Goal: Communication & Community: Ask a question

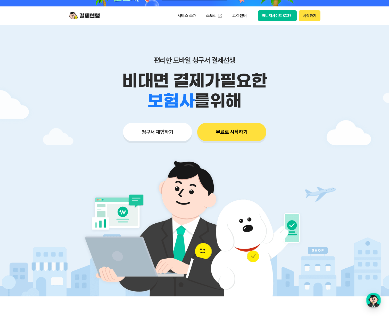
scroll to position [31, 0]
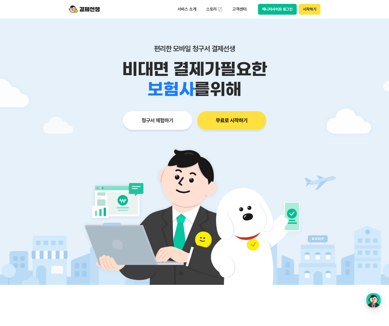
click at [167, 120] on button "청구서 체험하기" at bounding box center [157, 120] width 69 height 19
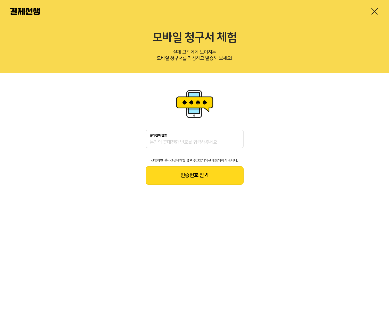
click at [370, 6] on div at bounding box center [194, 11] width 389 height 23
click at [372, 11] on link at bounding box center [374, 11] width 8 height 8
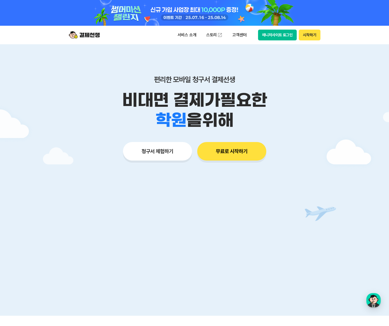
scroll to position [1, 0]
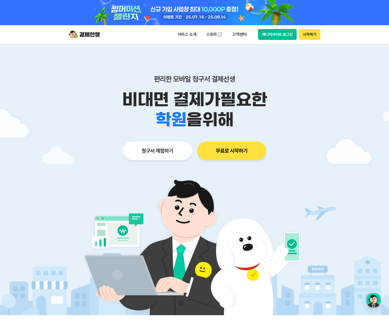
click at [237, 150] on button "무료로 시작하기" at bounding box center [231, 151] width 69 height 19
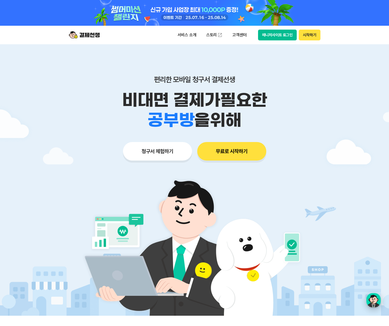
click at [370, 297] on div "button" at bounding box center [373, 300] width 14 height 14
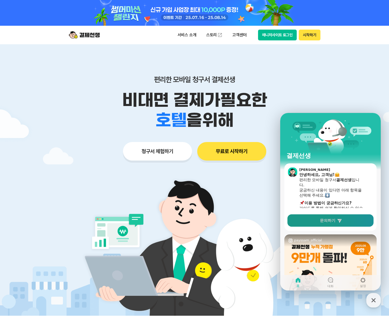
click at [325, 222] on span "문의하기" at bounding box center [327, 220] width 15 height 5
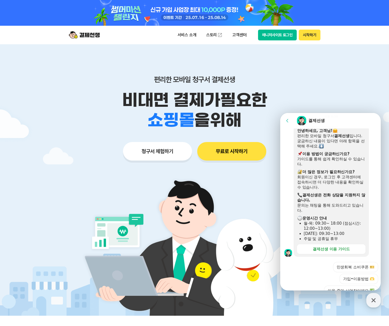
scroll to position [116, 0]
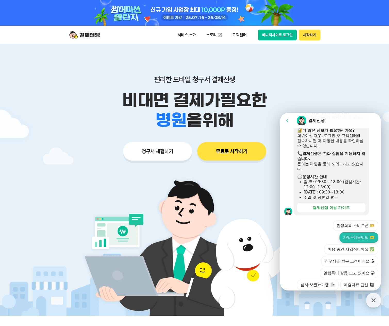
click at [359, 233] on button "가입•이용방법 🫶" at bounding box center [358, 238] width 39 height 10
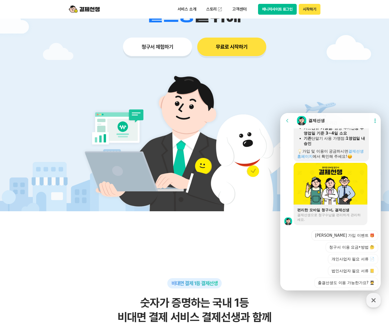
scroll to position [0, 0]
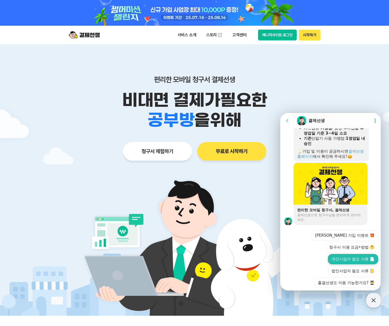
click at [354, 254] on button "개인사업자 필요 서류 📄" at bounding box center [353, 259] width 50 height 10
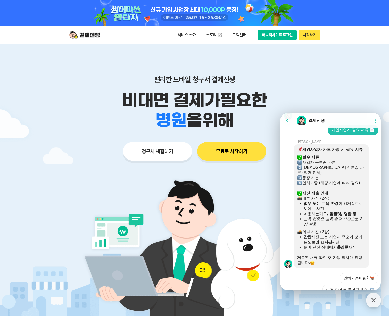
scroll to position [460, 0]
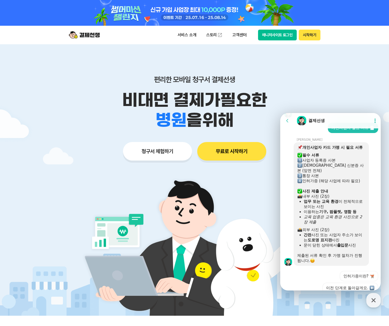
click at [360, 295] on button "매니저에게 추가 문의하기 🙋" at bounding box center [349, 300] width 58 height 10
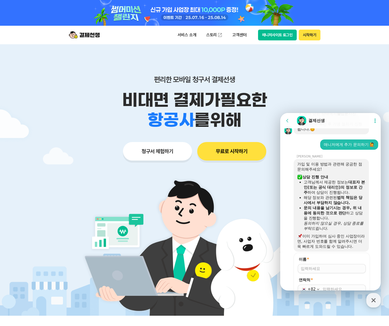
scroll to position [593, 0]
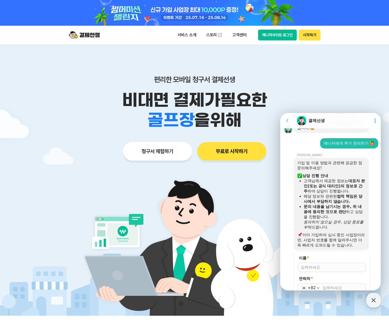
click at [316, 265] on input "이름 *" at bounding box center [332, 267] width 62 height 5
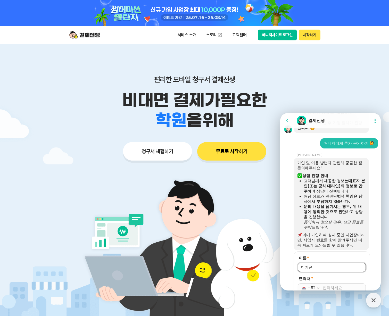
type input "이기곤"
type input "010-2909-9808"
click at [318, 260] on form "이름 * 연락처 * +82 010-2909-9808 저장" at bounding box center [331, 281] width 76 height 59
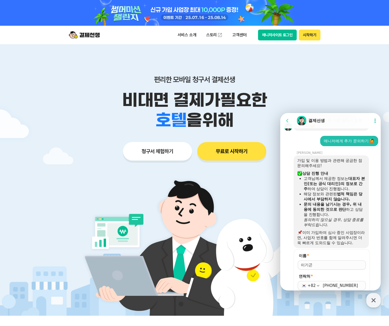
click at [322, 295] on button "저장" at bounding box center [332, 299] width 68 height 9
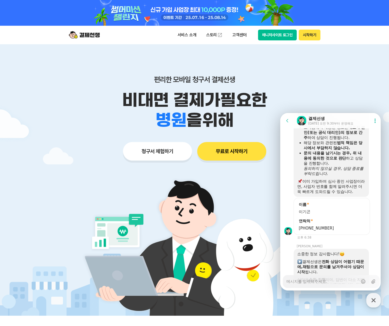
scroll to position [647, 0]
type textarea "x"
type textarea "ㅇ"
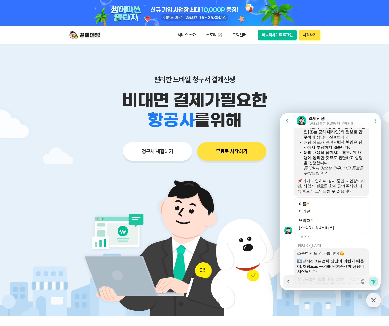
type textarea "x"
type textarea "아"
type textarea "x"
type textarea "안"
type textarea "x"
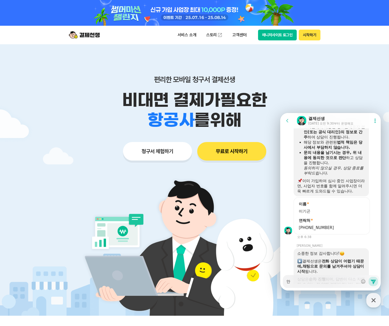
type textarea "안ㄴ"
type textarea "x"
type textarea "안녀"
type textarea "x"
type textarea "안녕"
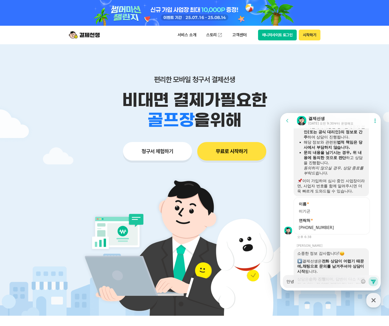
type textarea "x"
type textarea "안녕ㅎ"
type textarea "x"
type textarea "안녕하"
type textarea "x"
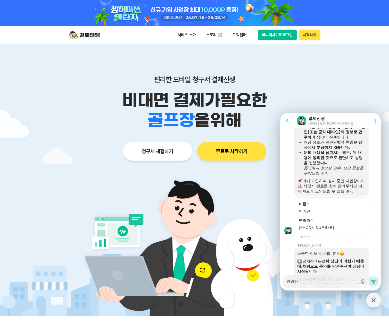
type textarea "안녕핫"
type textarea "x"
type textarea "안녕하"
type textarea "x"
type textarea "안녕하세"
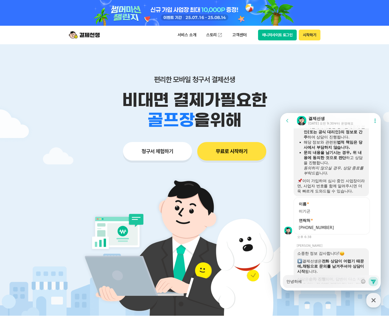
type textarea "x"
type textarea "안녕하셍"
type textarea "x"
type textarea "안녕하세"
type textarea "x"
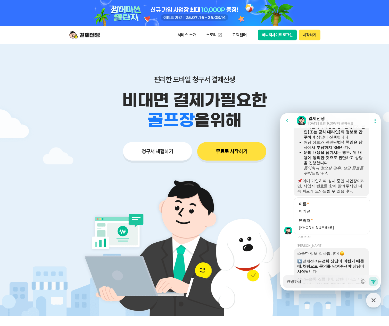
type textarea "안녕하세요"
type textarea "x"
type textarea "안녕하세요"
type textarea "x"
type textarea "안녕하세요 ㅅ"
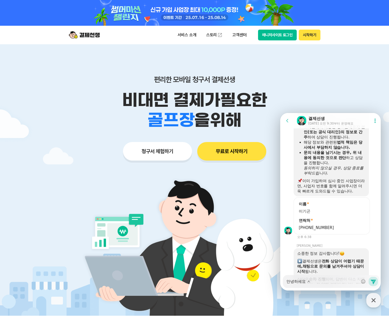
type textarea "x"
type textarea "안녕하세요 시"
type textarea "x"
type textarea "안녕하세요 식"
type textarea "x"
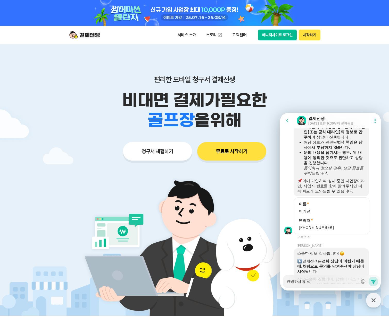
type textarea "안녕하세요 시"
type textarea "x"
type textarea "안녕하세요 시가"
type textarea "x"
type textarea "안녕하세요 시간"
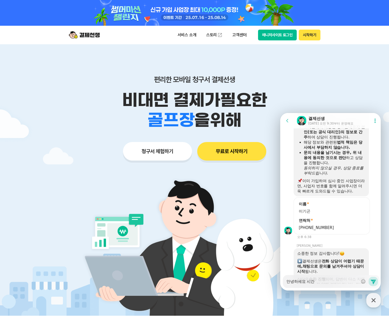
type textarea "x"
type textarea "안녕하세요 시간"
type textarea "x"
type textarea "안녕하세요 시간 ㄷ"
type textarea "x"
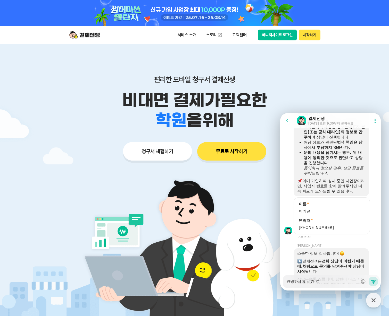
type textarea "안녕하세요 시간 도"
type textarea "x"
type textarea "안녕하세요 시간 되"
type textarea "x"
type textarea "안녕하세요 시간 됫"
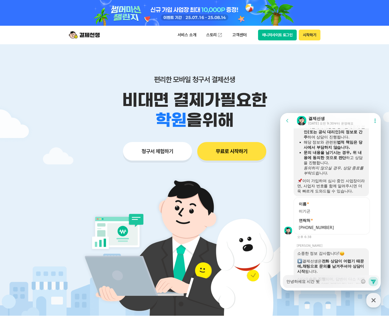
type textarea "x"
type textarea "안녕하세요 시간 되"
type textarea "x"
type textarea "안녕하세요 시간 되시"
type textarea "x"
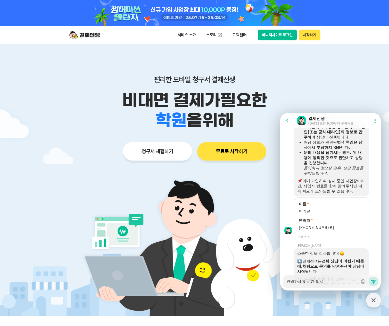
type textarea "안녕하세요 시간 되실"
type textarea "x"
type textarea "안녕하세요 시간 되실"
type textarea "x"
type textarea "안녕하세요 시간 되실 ㄸ"
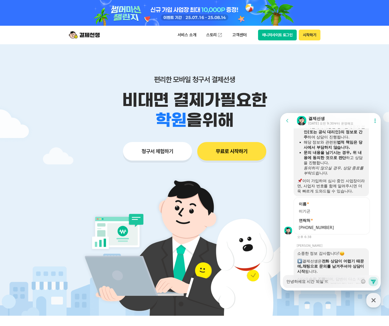
type textarea "x"
type textarea "안녕하세요 시간 되실 때"
type textarea "x"
type textarea "안녕하세요 시간 되실 때"
type textarea "x"
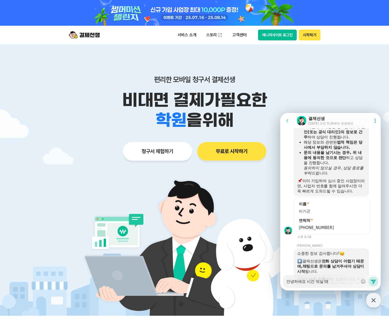
type textarea "안녕하세요 시간 되실 때 ㄷ"
type textarea "x"
type textarea "안녕하세요 시간 되실 때 다"
type textarea "x"
type textarea "안녕하세요 시간 되실 때 답"
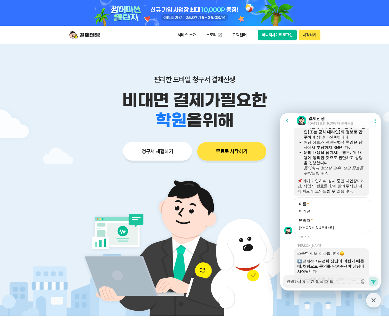
type textarea "x"
type textarea "안녕하세요 시간 되실 때 답ㅈ"
type textarea "x"
type textarea "안녕하세요 시간 되실 때 답자"
type textarea "x"
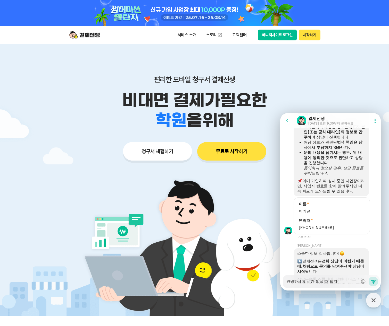
type textarea "안녕하세요 시간 되실 때 답장"
type textarea "x"
type textarea "안녕하세요 시간 되실 때 답장"
type textarea "x"
type textarea "안녕하세요 시간 되실 때 답장 ㅂ"
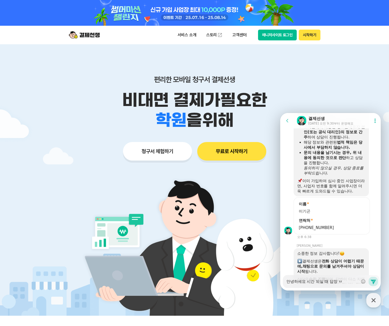
type textarea "x"
type textarea "안녕하세요 시간 되실 때 답장 부"
type textarea "x"
type textarea "안녕하세요 시간 되실 때 답장 붙"
type textarea "x"
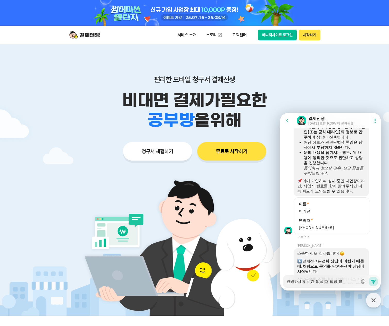
type textarea "안녕하세요 시간 되실 때 답장 부"
type textarea "x"
type textarea "안녕하세요 시간 되실 때 답장 부타"
type textarea "x"
type textarea "안녕하세요 시간 되실 때 답장 부탁"
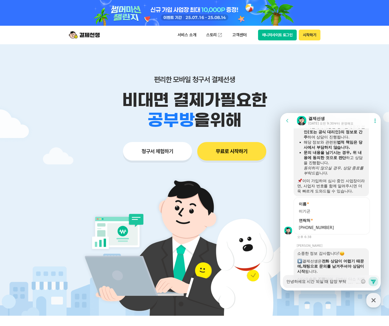
type textarea "x"
type textarea "안녕하세요 시간 되실 때 답장 부탁ㄷ"
type textarea "x"
type textarea "안녕하세요 시간 되실 때 답장 부탁드"
type textarea "x"
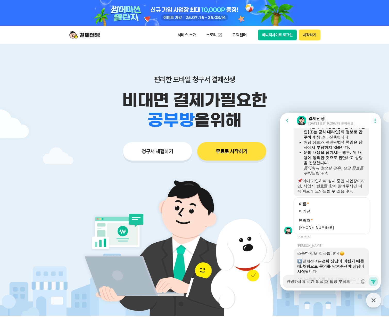
type textarea "안녕하세요 시간 되실 때 답장 부탁들"
type textarea "x"
type textarea "안녕하세요 시간 되실 때 답장 부탁드"
type textarea "x"
type textarea "안녕하세요 시간 되실 때 답장 부탁드리"
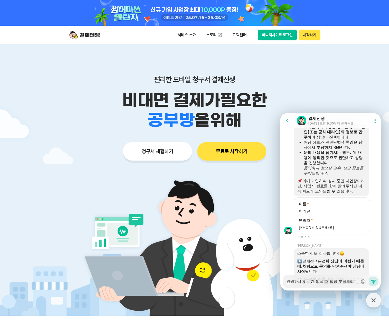
type textarea "x"
type textarea "안녕하세요 시간 되실 때 답장 부탁드립"
type textarea "x"
type textarea "안녕하세요 시간 되실 때 답장 부탁드립ㄴ"
type textarea "x"
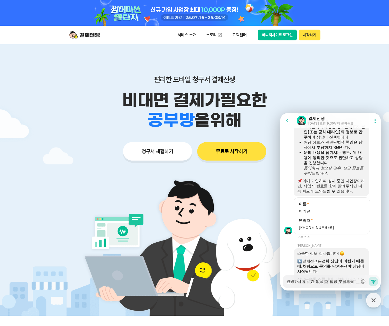
type textarea "안녕하세요 시간 되실 때 답장 부탁드립니"
type textarea "x"
type textarea "안녕하세요 시간 되실 때 답장 부탁드립닏"
type textarea "x"
type textarea "안녕하세요 시간 되실 때 답장 부탁드립니다"
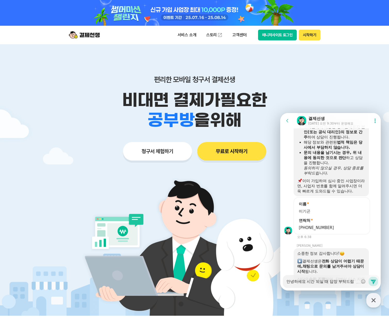
type textarea "x"
type textarea "안녕하세요 시간 되실 때 답장 부탁드립니다."
type textarea "x"
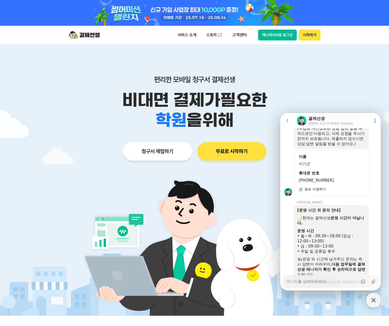
scroll to position [880, 0]
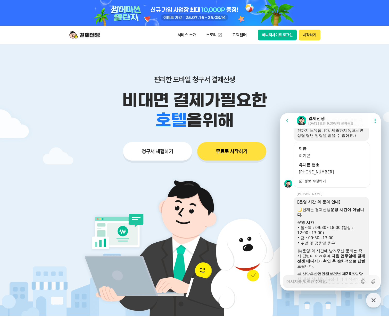
type textarea "x"
type textarea "ㅅ"
type textarea "x"
type textarea "사"
type textarea "x"
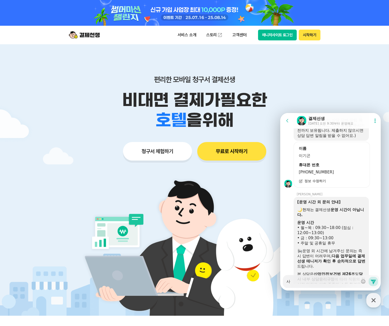
type textarea "상"
type textarea "x"
type textarea "사"
type textarea "x"
type textarea "사어"
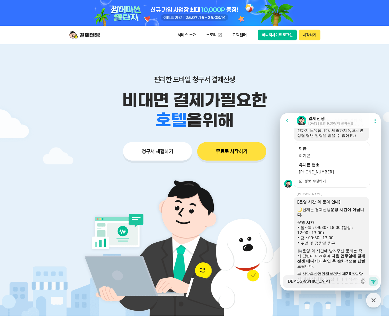
type textarea "x"
type textarea "사업"
type textarea "x"
type textarea "사업ㅈ"
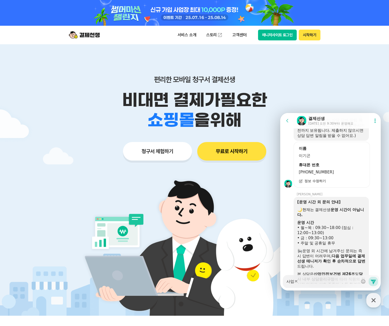
type textarea "x"
type textarea "사업자"
type textarea "x"
type textarea "사업자"
type textarea "x"
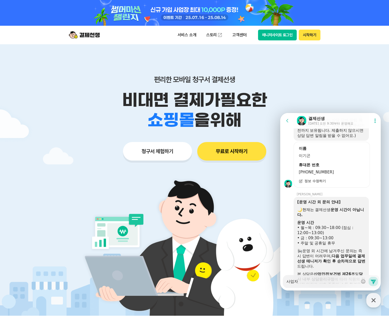
type textarea "사업자 ㅋ"
type textarea "x"
type textarea "사업자 카"
type textarea "x"
type textarea "사업자 칻"
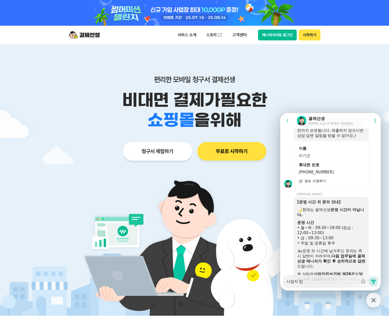
type textarea "x"
type textarea "사업자 카"
type textarea "x"
type textarea "사업자 카드"
type textarea "x"
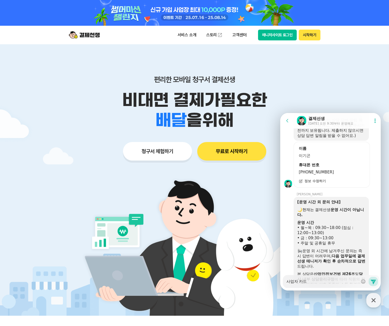
type textarea "사업자 카"
type textarea "x"
type textarea "사업자"
type textarea "x"
type textarea "사업자"
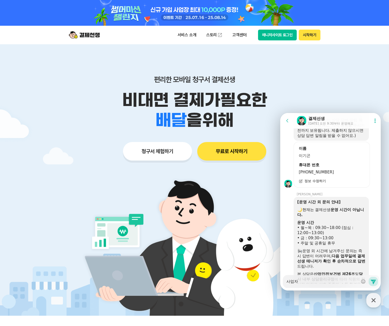
type textarea "x"
type textarea "사업"
type textarea "x"
type textarea "사"
type textarea "x"
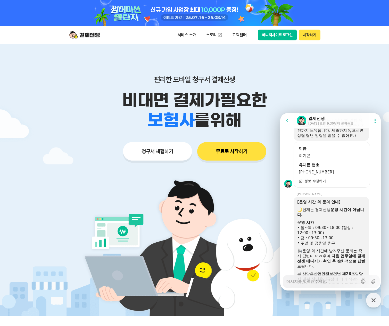
type textarea "x"
type textarea "ㄱ"
type textarea "x"
type textarea "가"
type textarea "x"
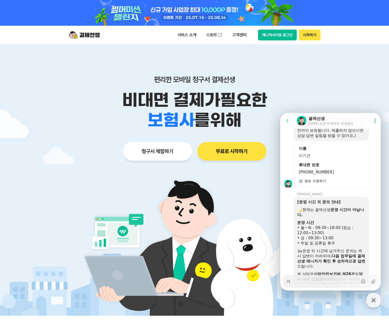
type textarea "강"
type textarea "x"
type textarea "가"
type textarea "x"
type textarea "가이"
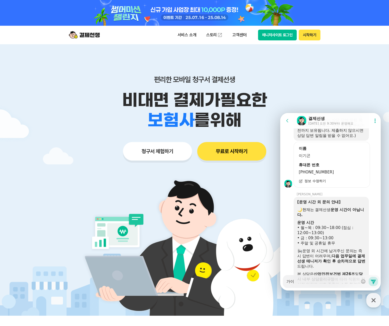
type textarea "x"
type textarea "가입"
type textarea "x"
type textarea "가입ㅎ"
type textarea "x"
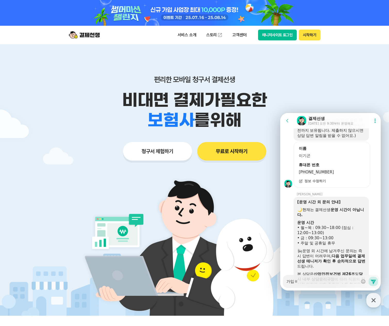
type textarea "가입하"
type textarea "x"
type textarea "가입할"
type textarea "x"
type textarea "가입하"
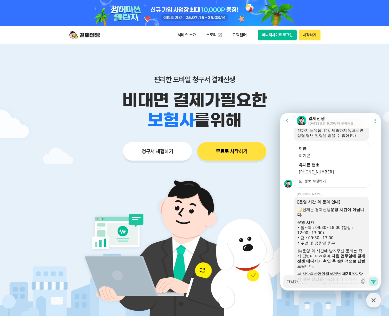
type textarea "x"
type textarea "가입하려"
type textarea "x"
type textarea "가입하력"
type textarea "x"
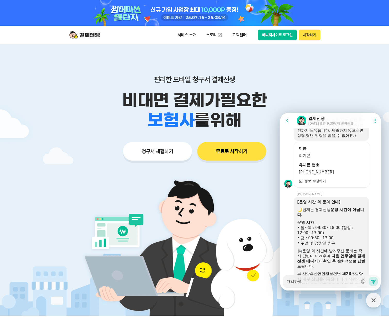
type textarea "가입하려"
type textarea "x"
type textarea "가입하려고"
type textarea "x"
type textarea "가입하려고"
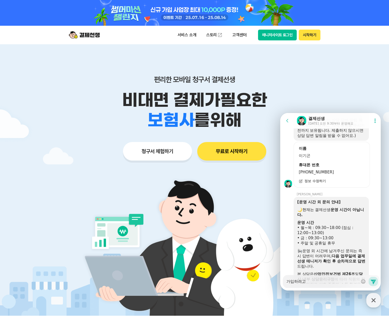
type textarea "x"
type textarea "가입하려고 ㅎ"
type textarea "x"
type textarea "가입하려고 하"
type textarea "x"
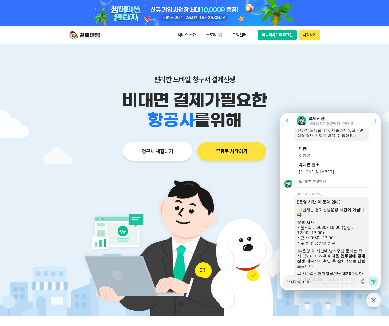
type textarea "가입하려고 한"
type textarea "x"
type textarea "가입하려고 하"
type textarea "x"
type textarea "가입하려고 하느"
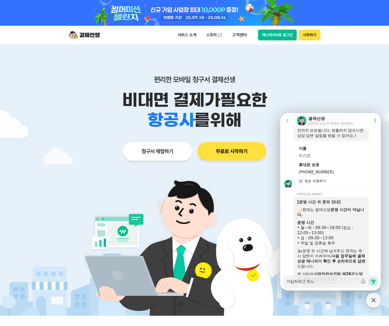
type textarea "x"
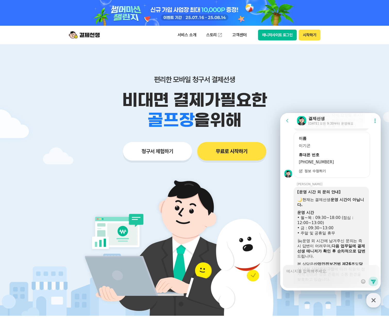
scroll to position [906, 0]
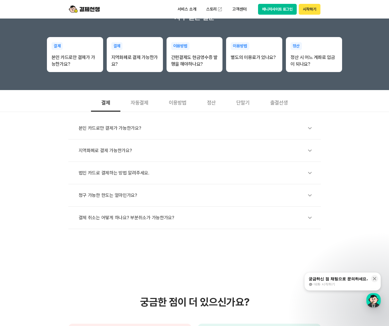
click at [172, 104] on div "이용방법" at bounding box center [177, 102] width 38 height 19
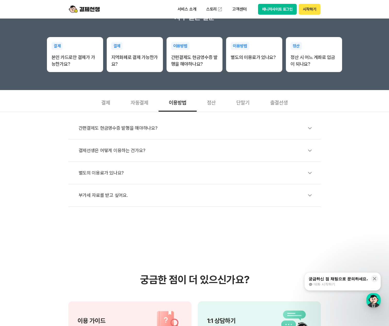
click at [143, 101] on div "자동결제" at bounding box center [139, 102] width 38 height 19
